Goal: Find specific page/section: Find specific page/section

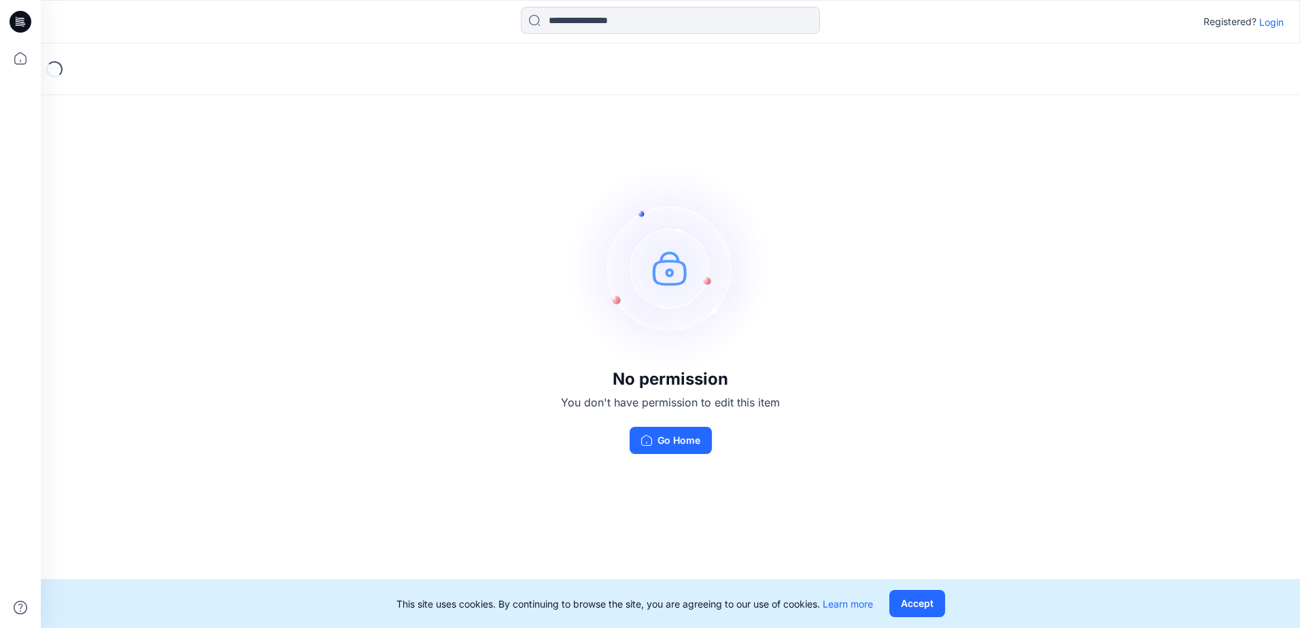
click at [1268, 28] on p "Login" at bounding box center [1272, 22] width 24 height 14
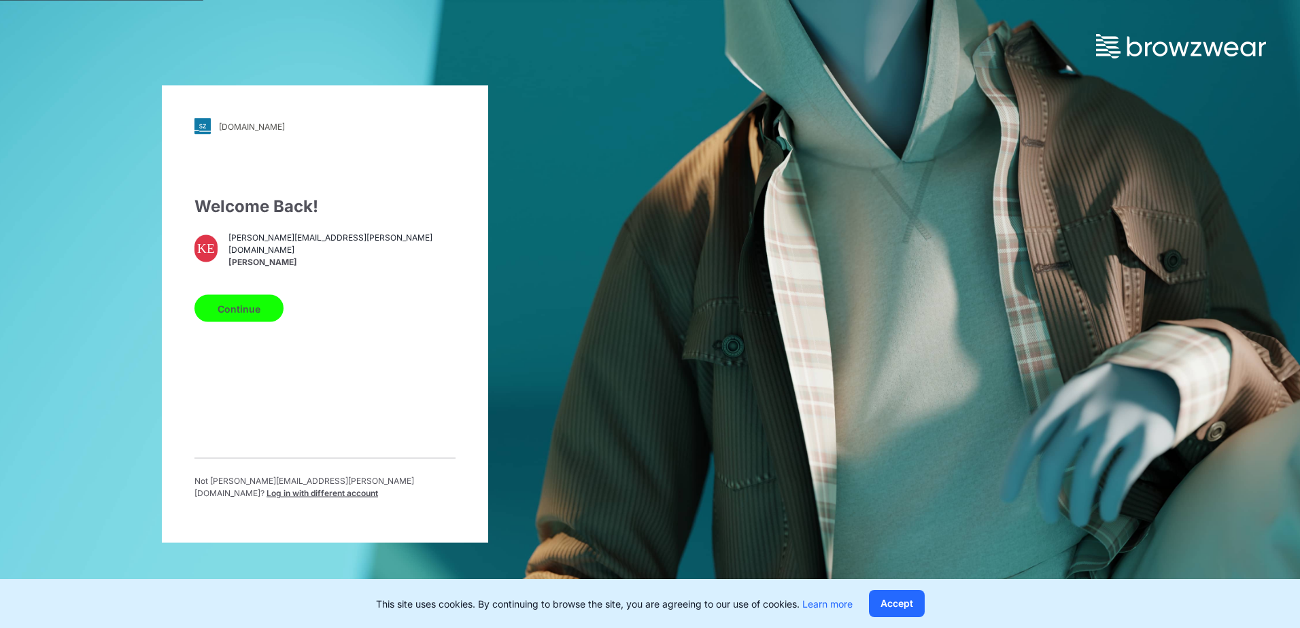
click at [245, 307] on button "Continue" at bounding box center [239, 308] width 89 height 27
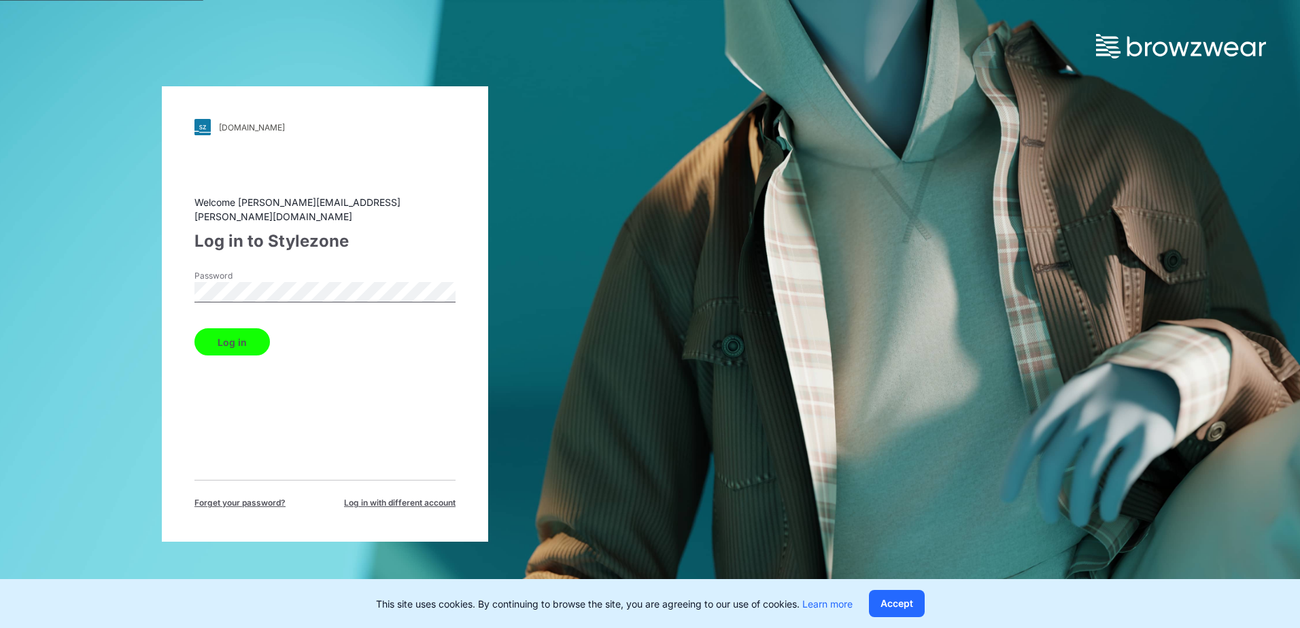
click at [239, 337] on button "Log in" at bounding box center [232, 342] width 75 height 27
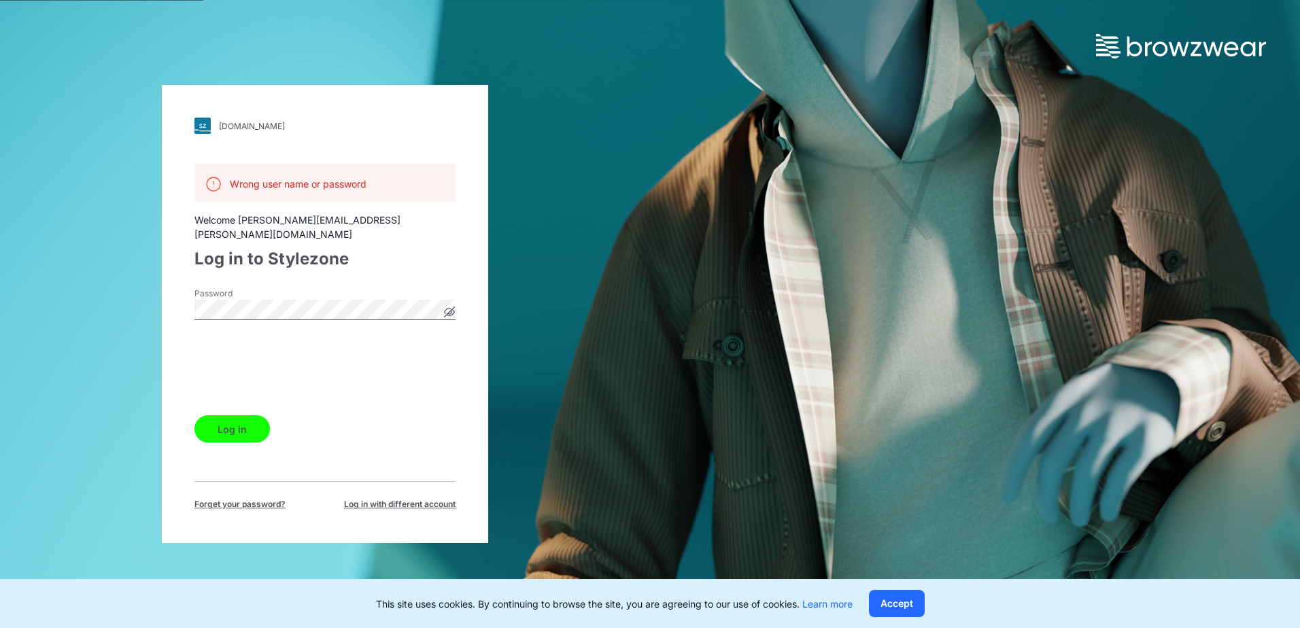
click at [231, 418] on button "Log in" at bounding box center [232, 429] width 75 height 27
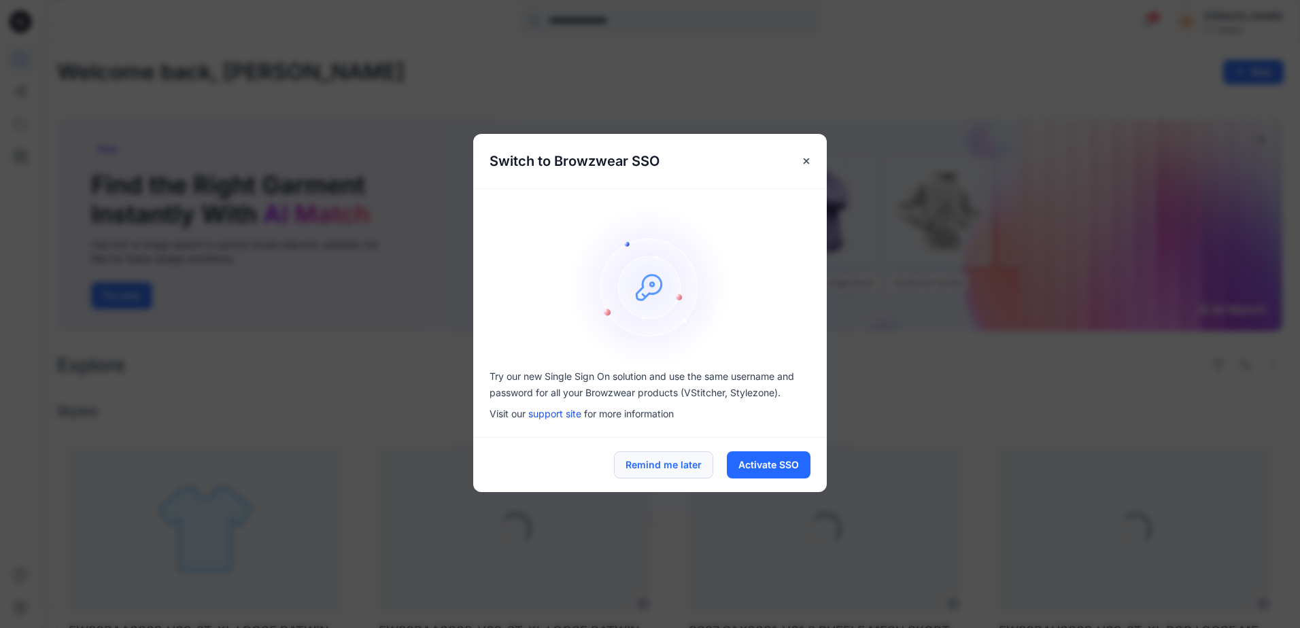
click at [683, 460] on button "Remind me later" at bounding box center [663, 465] width 99 height 27
